Goal: Complete application form: Complete application form

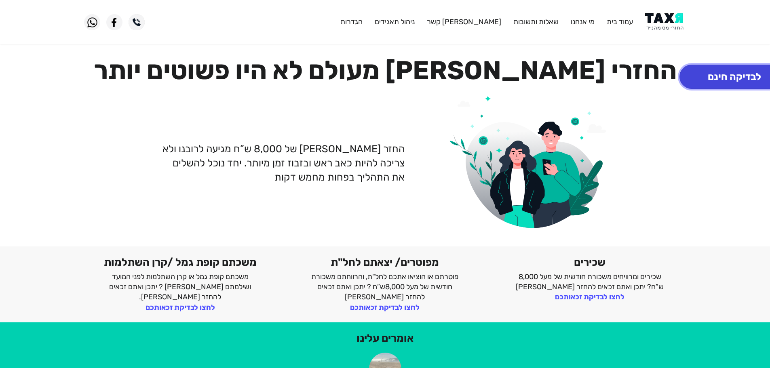
click at [737, 68] on button "לבדיקה חינם" at bounding box center [734, 77] width 110 height 24
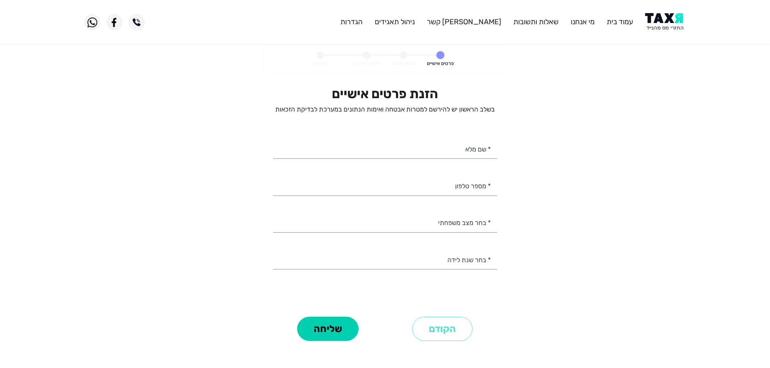
select select
click at [459, 150] on input "* שם מלא" at bounding box center [385, 148] width 224 height 21
click at [440, 148] on input "* שם מלא" at bounding box center [385, 148] width 224 height 21
paste input "[PERSON_NAME]'"
drag, startPoint x: 462, startPoint y: 152, endPoint x: 476, endPoint y: 152, distance: 13.3
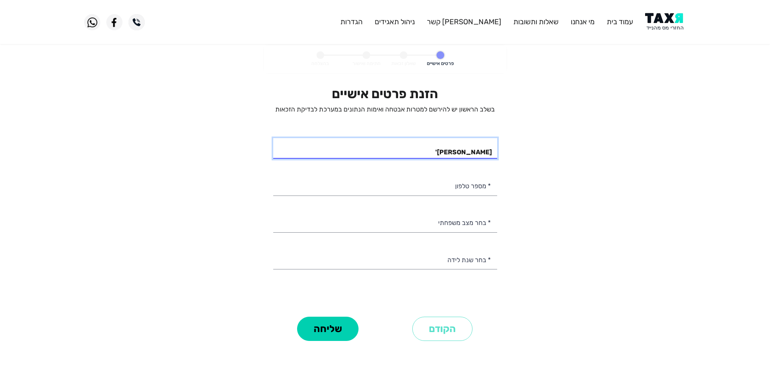
click at [476, 152] on input "[PERSON_NAME]'" at bounding box center [385, 148] width 224 height 21
type input "[PERSON_NAME]'"
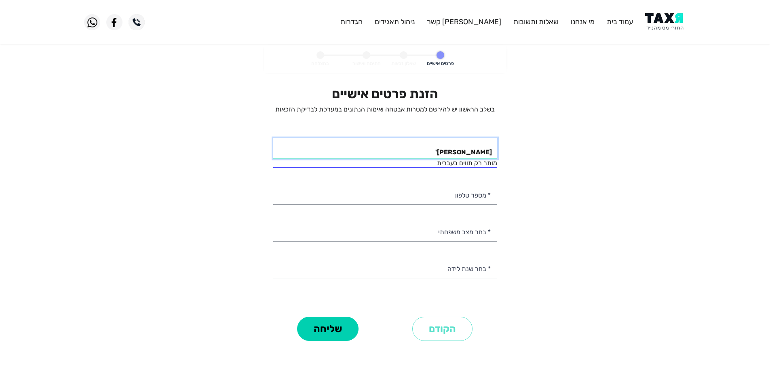
click at [489, 153] on input "[PERSON_NAME]'" at bounding box center [385, 148] width 224 height 21
click at [478, 199] on input "* מספר טלפון" at bounding box center [385, 194] width 224 height 21
paste input "0536228180"
type input "0536228180"
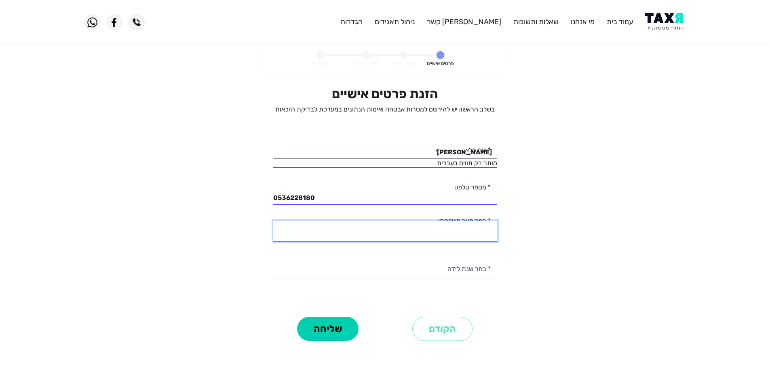
click at [477, 235] on select "רווק/ה נשוי/[PERSON_NAME]/ה אלמן/נה" at bounding box center [385, 231] width 224 height 21
select select "2: Married"
click at [273, 221] on select "רווק/ה נשוי/[PERSON_NAME]/ה אלמן/נה" at bounding box center [385, 231] width 224 height 21
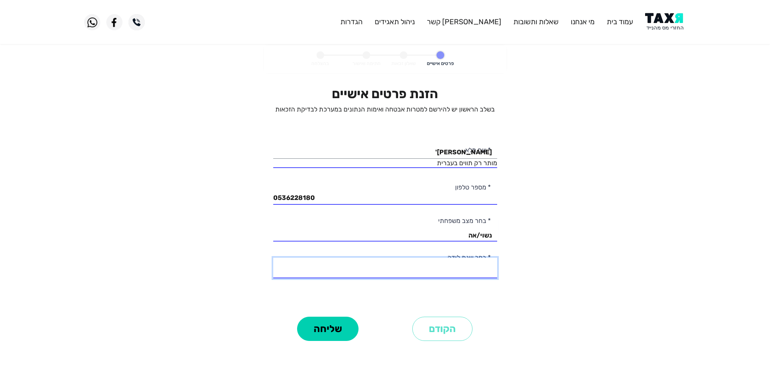
click at [480, 271] on select "2003 2002 2001 2000 1999 1998 1997 1996 1995 1994 1993 1992 1991 1990 1989 1988…" at bounding box center [385, 268] width 224 height 21
select select "42: 1962"
click at [319, 328] on button "שליחה" at bounding box center [327, 329] width 61 height 24
click at [335, 332] on button "שליחה" at bounding box center [327, 329] width 61 height 24
click at [487, 153] on input "[PERSON_NAME]'" at bounding box center [385, 148] width 224 height 21
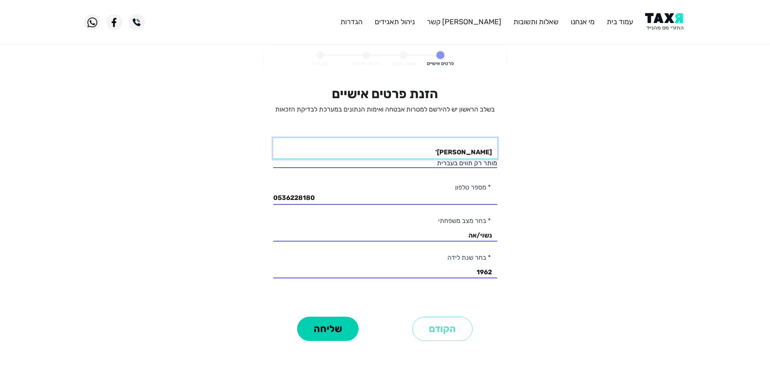
click at [433, 154] on input "[PERSON_NAME]'" at bounding box center [385, 148] width 224 height 21
drag, startPoint x: 435, startPoint y: 152, endPoint x: 497, endPoint y: 152, distance: 61.8
click at [497, 152] on div "הזנת פרטים אישיים בשלב הראשון יש להירשם למטרות אבטחה ואימות הנתונים במערכת לבדי…" at bounding box center [385, 214] width 236 height 257
paste input "[PERSON_NAME]'"
click at [473, 154] on input "[PERSON_NAME]'" at bounding box center [385, 148] width 224 height 21
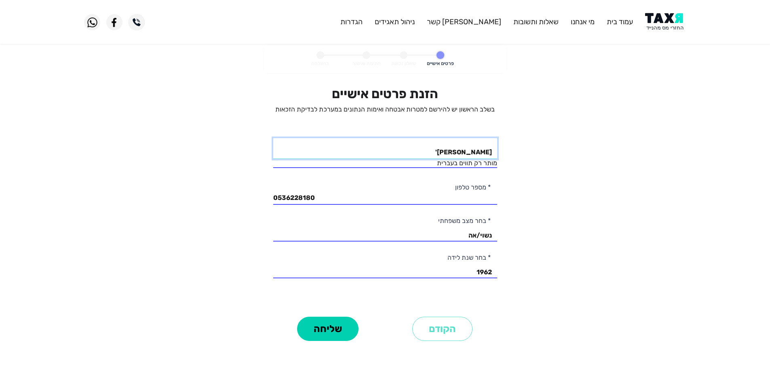
click at [488, 155] on input "[PERSON_NAME]'" at bounding box center [385, 148] width 224 height 21
click at [446, 152] on input "[PERSON_NAME]'" at bounding box center [385, 148] width 224 height 21
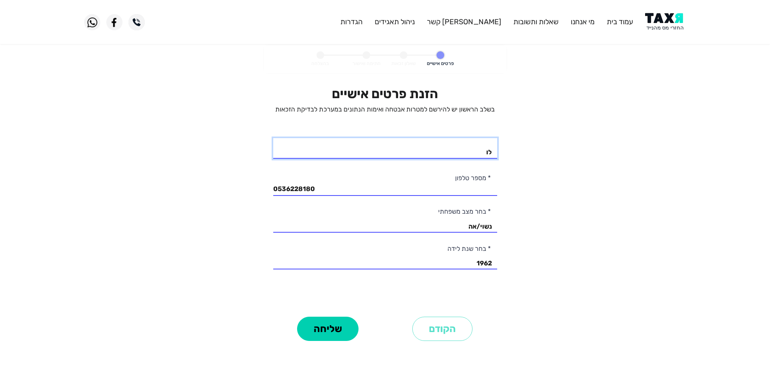
type input "ל"
type input "[PERSON_NAME]"
click at [335, 328] on button "שליחה" at bounding box center [327, 329] width 61 height 24
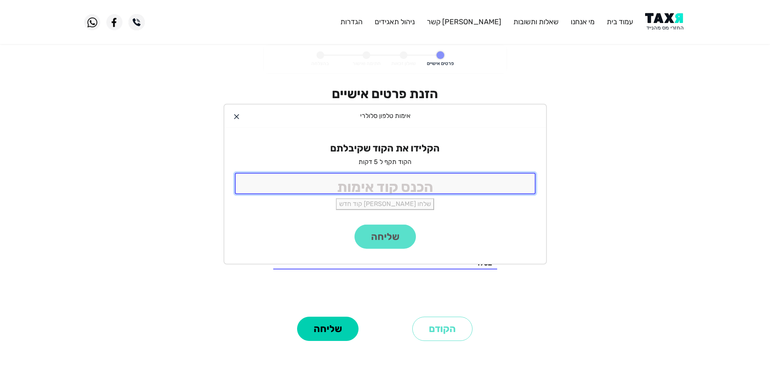
click at [475, 190] on input "tel" at bounding box center [385, 183] width 301 height 21
type input "9988"
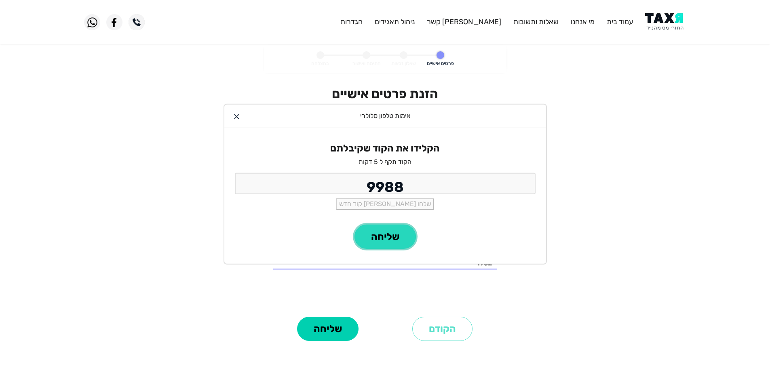
click at [394, 238] on button "שליחה" at bounding box center [384, 237] width 61 height 24
